Goal: Transaction & Acquisition: Book appointment/travel/reservation

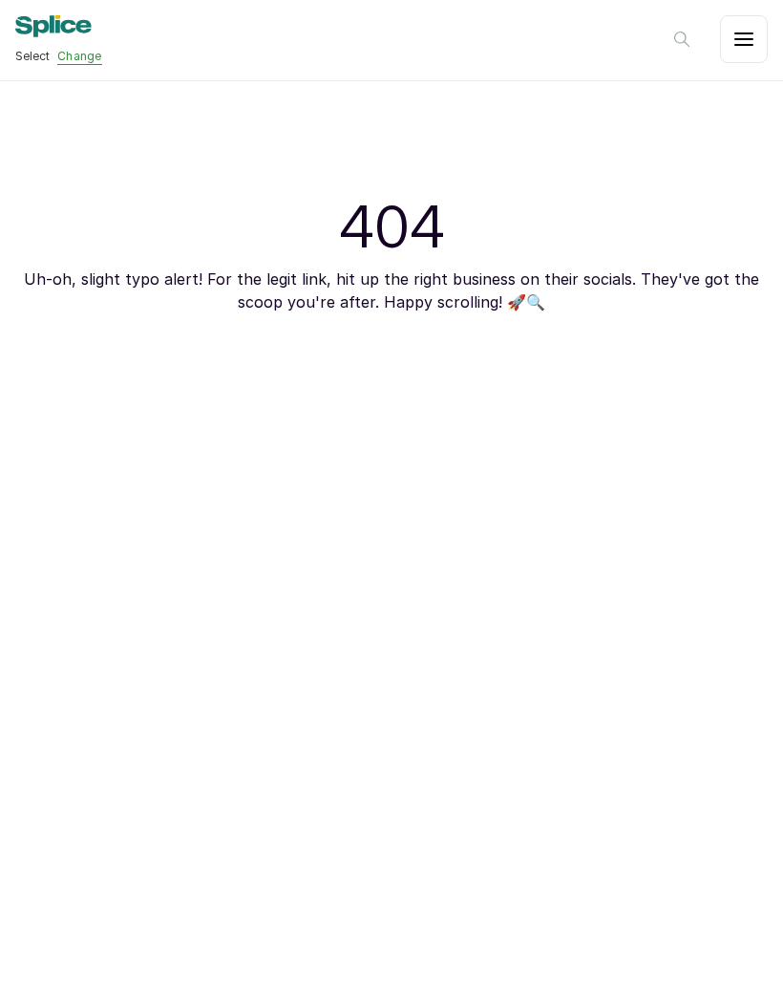
click at [40, 57] on span "Select" at bounding box center [32, 56] width 34 height 15
click at [43, 50] on span "Select" at bounding box center [32, 56] width 34 height 15
click at [40, 52] on span "Select" at bounding box center [32, 56] width 34 height 15
click at [35, 50] on span "Select" at bounding box center [32, 56] width 34 height 15
click at [34, 50] on span "Select" at bounding box center [32, 56] width 34 height 15
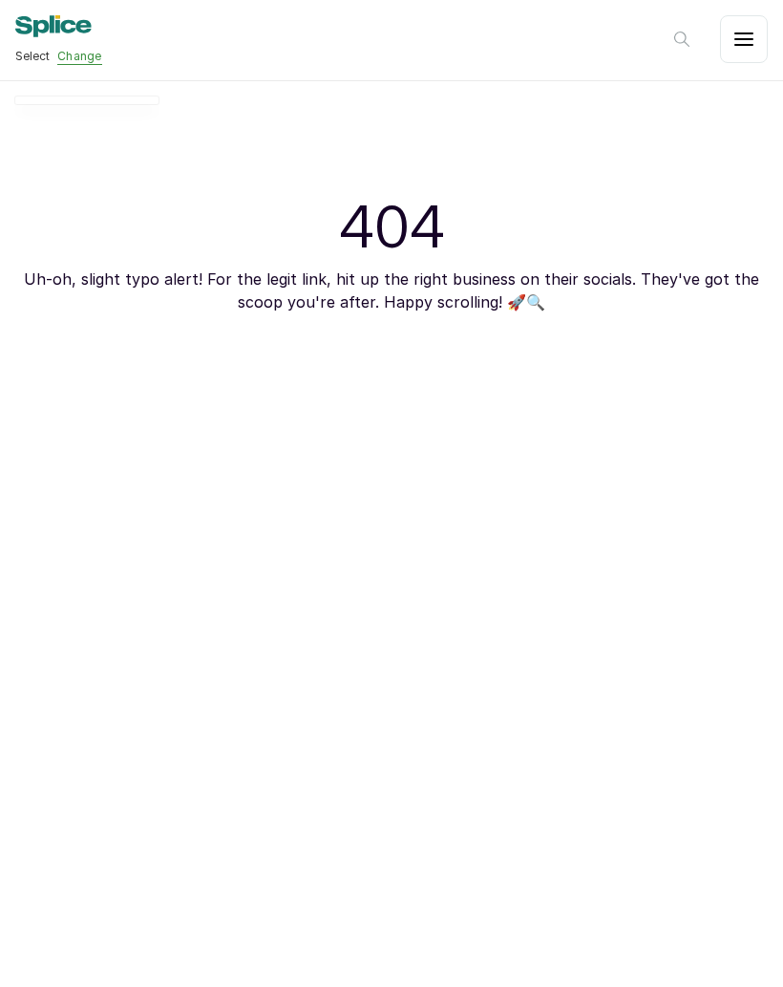
click at [27, 54] on span "Select" at bounding box center [32, 56] width 34 height 15
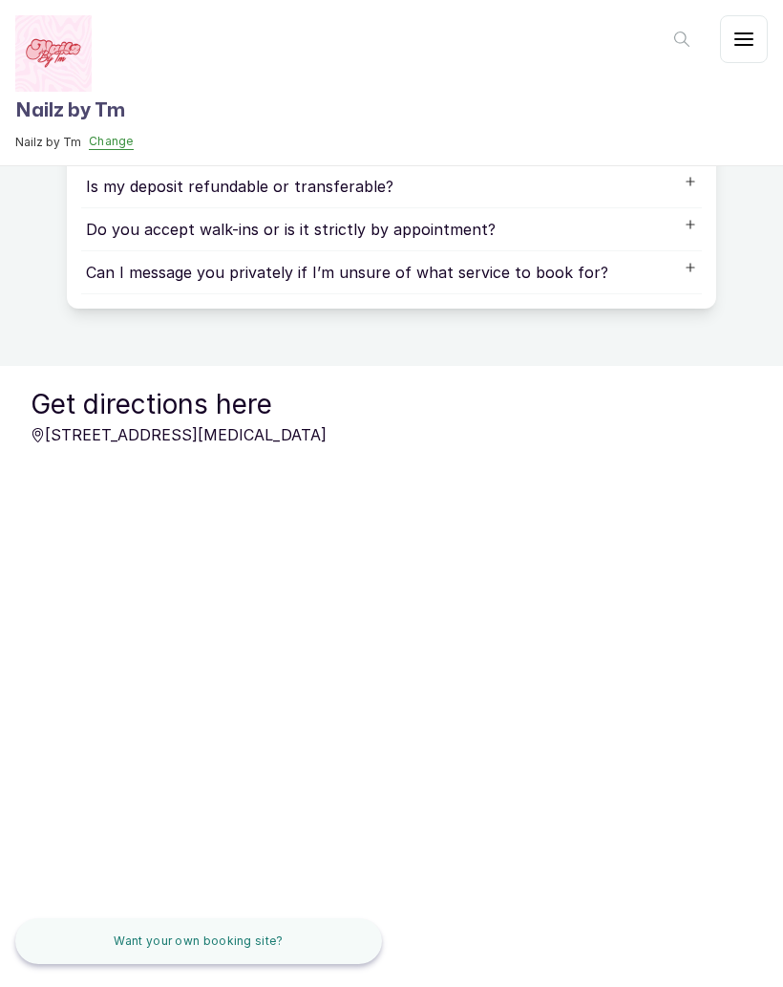
scroll to position [1044, 0]
click at [647, 26] on div "What if I have a nail/skin condition—can I still book?" at bounding box center [391, 14] width 611 height 23
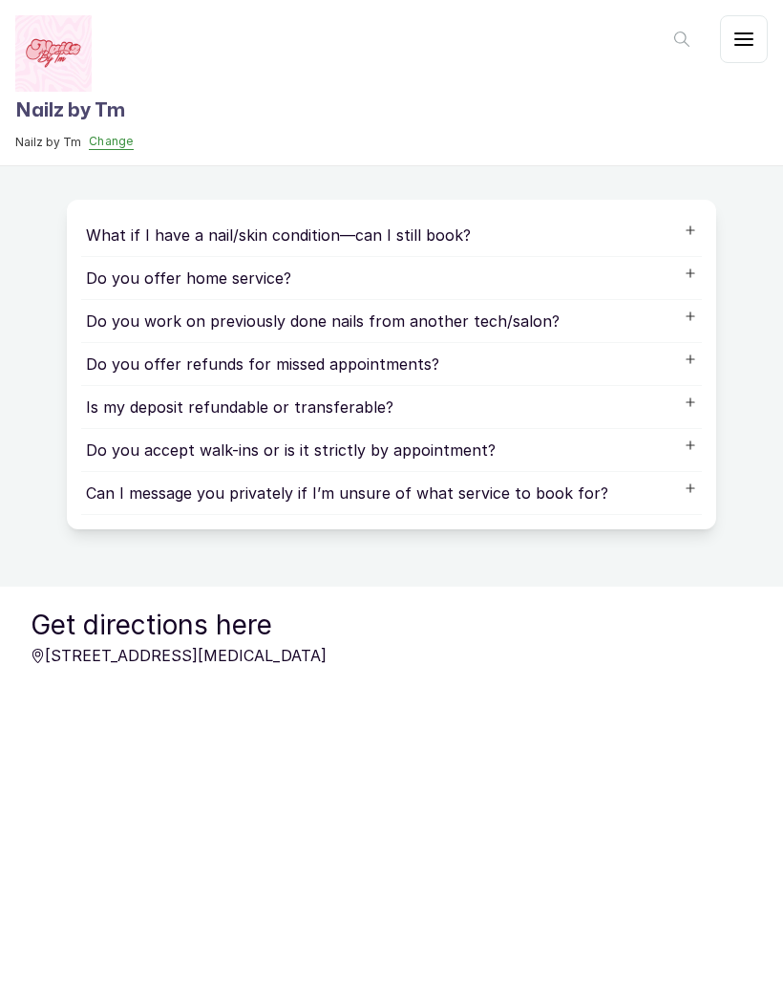
scroll to position [681, 0]
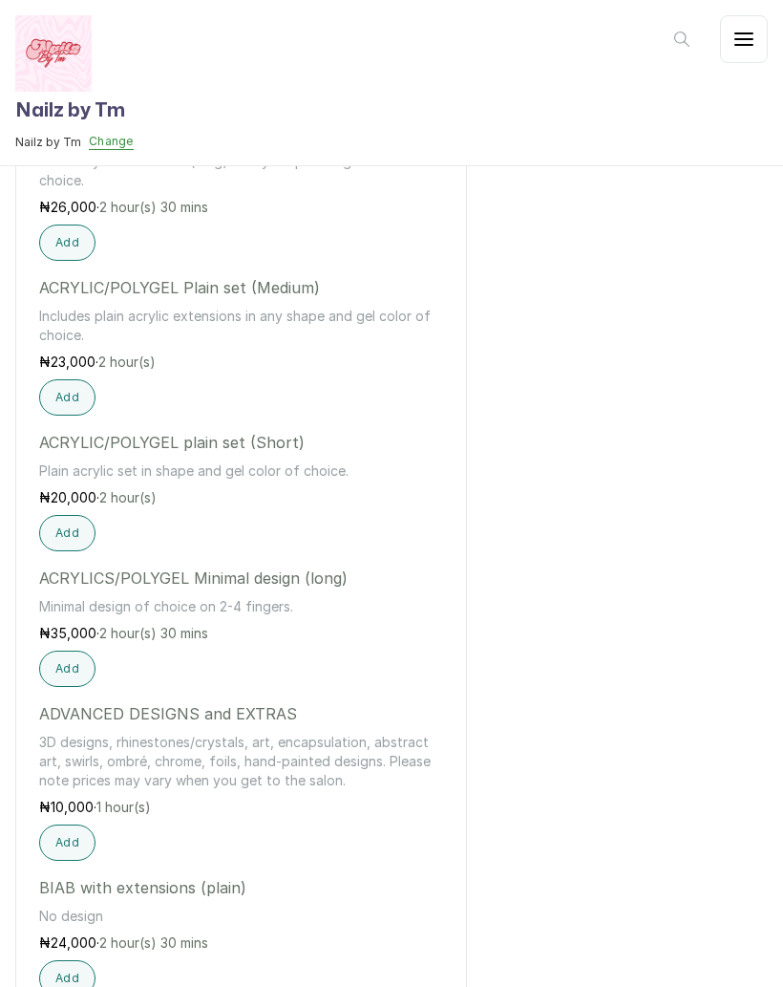
scroll to position [1319, 0]
